Goal: Find specific fact

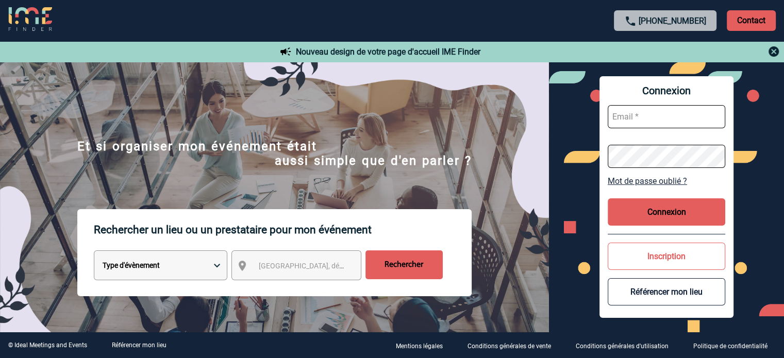
type input "[EMAIL_ADDRESS][DOMAIN_NAME]"
click at [667, 205] on button "Connexion" at bounding box center [667, 211] width 118 height 27
type input "[EMAIL_ADDRESS][DOMAIN_NAME]"
click at [651, 208] on button "Connexion" at bounding box center [667, 211] width 118 height 27
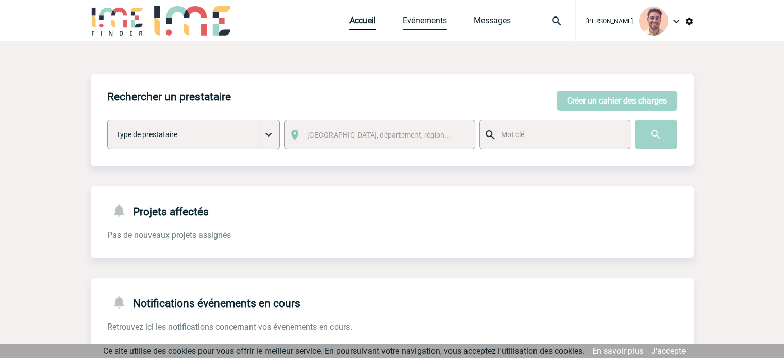
click at [441, 20] on link "Evénements" at bounding box center [425, 22] width 44 height 14
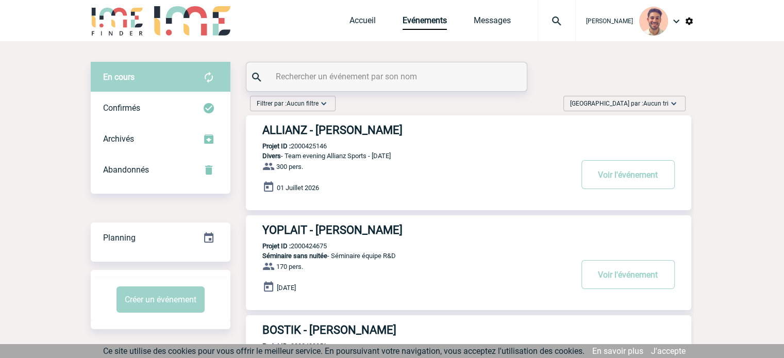
click at [311, 79] on input "text" at bounding box center [387, 76] width 229 height 15
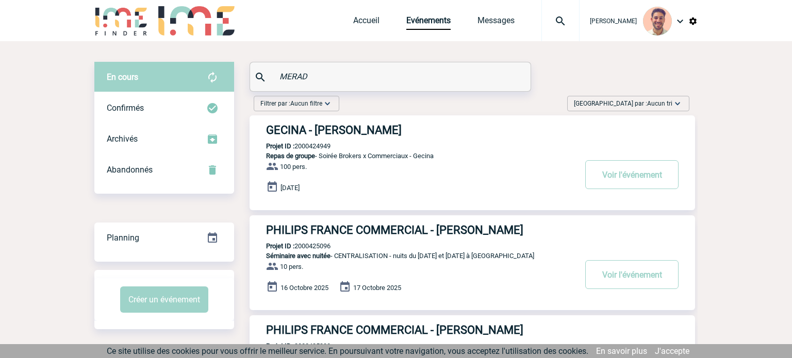
type input "MERAD"
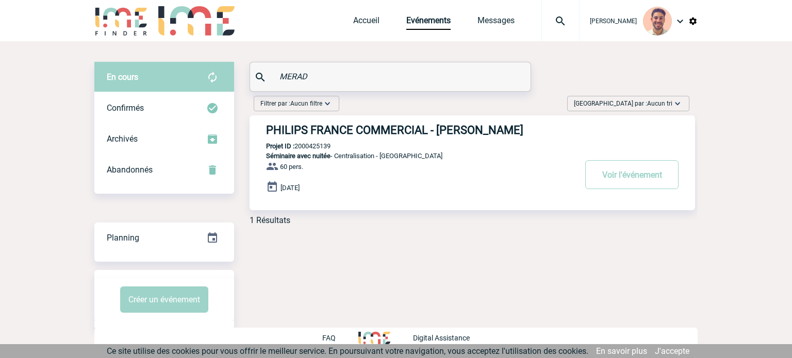
click at [350, 129] on h3 "PHILIPS FRANCE COMMERCIAL - Fatiha MERAD" at bounding box center [420, 130] width 309 height 13
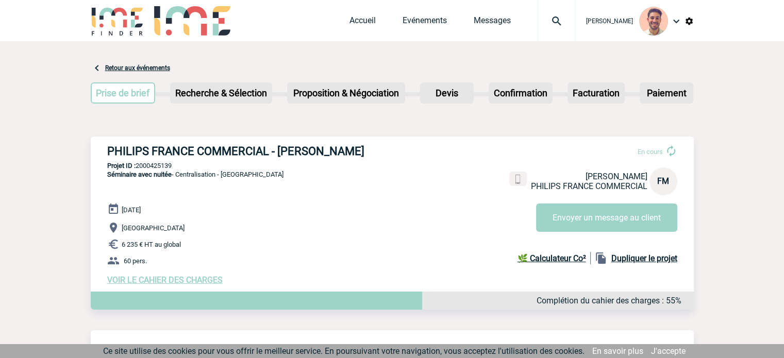
drag, startPoint x: 161, startPoint y: 169, endPoint x: 143, endPoint y: 164, distance: 18.0
click at [138, 162] on p "Projet ID : 2000425139" at bounding box center [392, 166] width 603 height 8
copy p "2000425139"
